Goal: Task Accomplishment & Management: Manage account settings

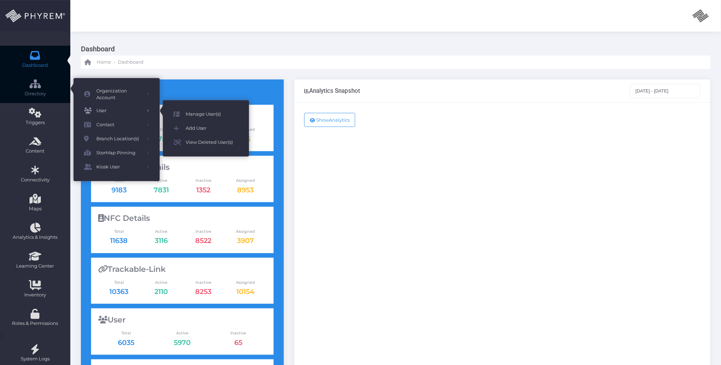
click at [196, 113] on span "Manage User(s)" at bounding box center [212, 114] width 53 height 9
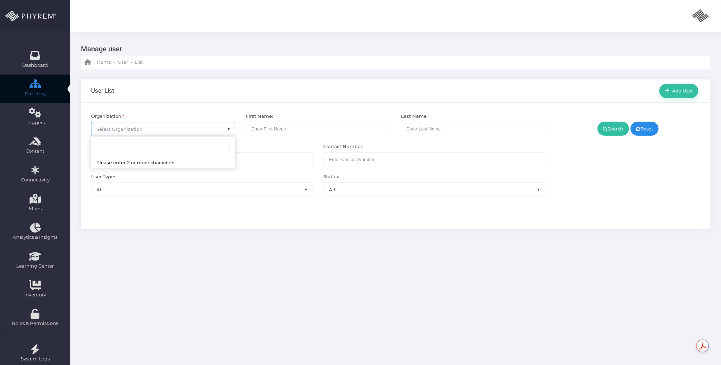
click at [158, 133] on span "Select Organization" at bounding box center [163, 128] width 144 height 13
type input "forney"
select select "4807"
click at [604, 129] on icon at bounding box center [605, 129] width 5 height 0
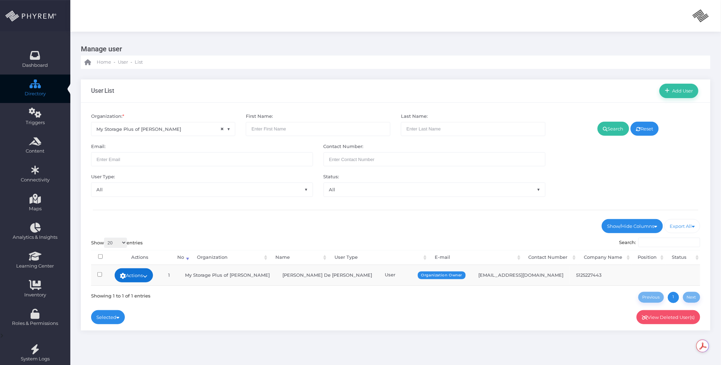
click at [148, 276] on icon at bounding box center [145, 276] width 5 height 0
click at [136, 329] on link "Sign In" at bounding box center [139, 328] width 46 height 13
